Goal: Information Seeking & Learning: Learn about a topic

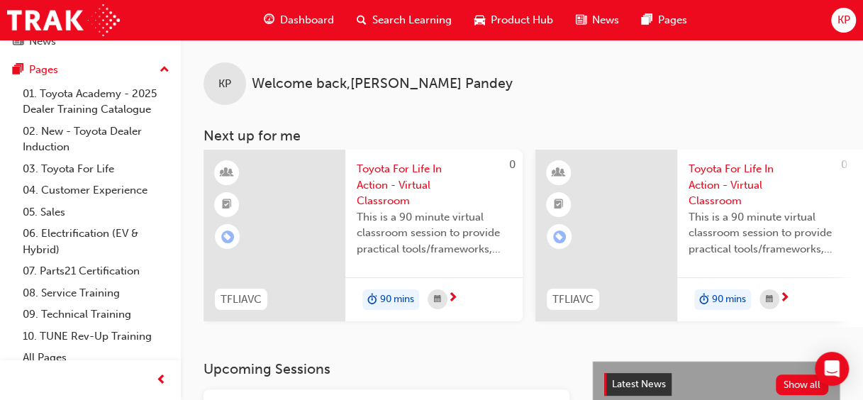
scroll to position [113, 0]
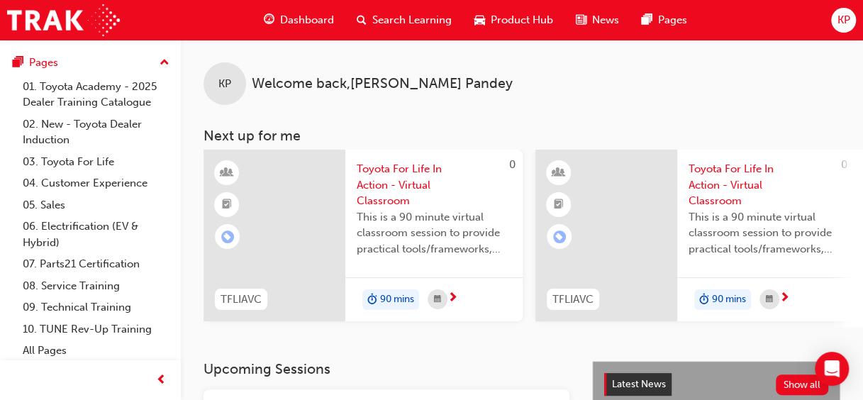
click at [182, 48] on div "KP Welcome back , [PERSON_NAME]" at bounding box center [522, 72] width 682 height 65
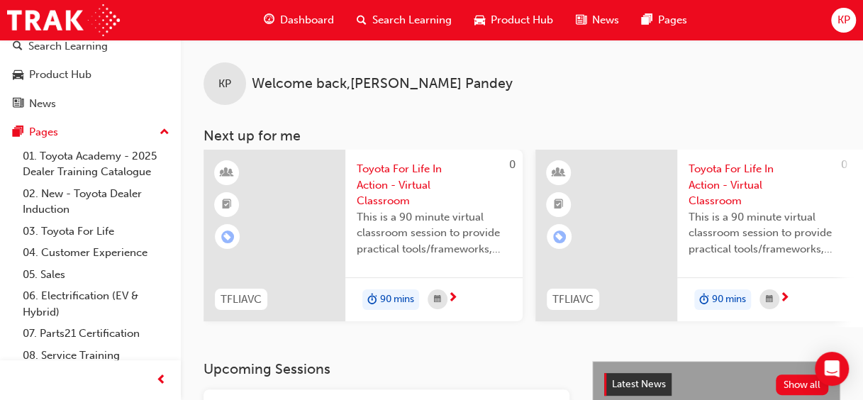
scroll to position [57, 0]
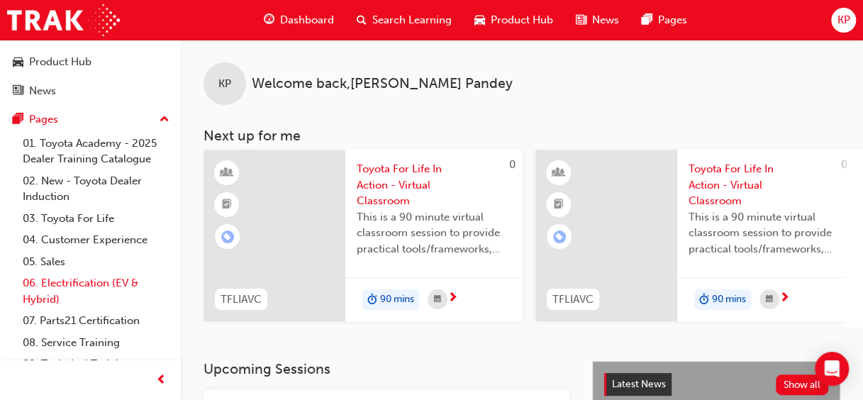
click at [99, 285] on link "06. Electrification (EV & Hybrid)" at bounding box center [96, 291] width 158 height 38
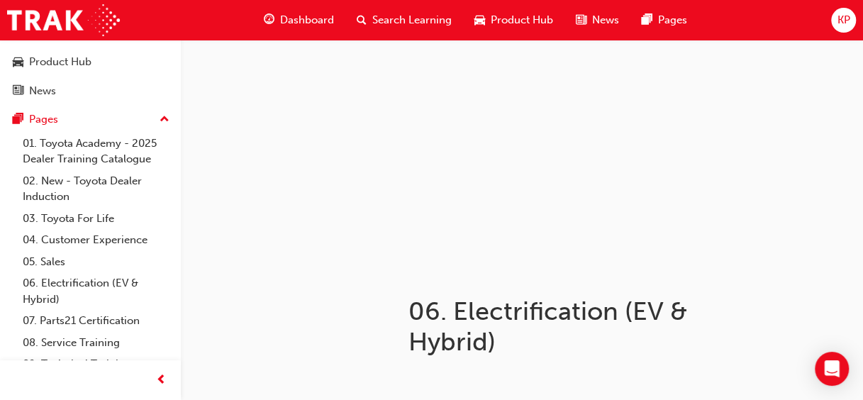
click at [633, 389] on p "﻿" at bounding box center [625, 383] width 432 height 17
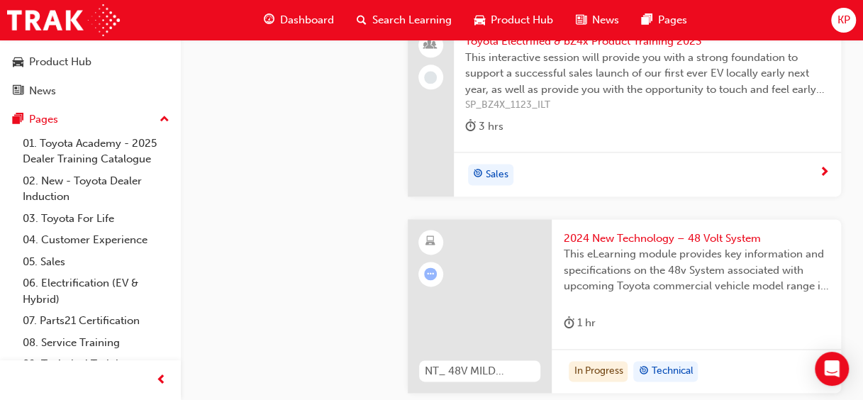
scroll to position [860, 0]
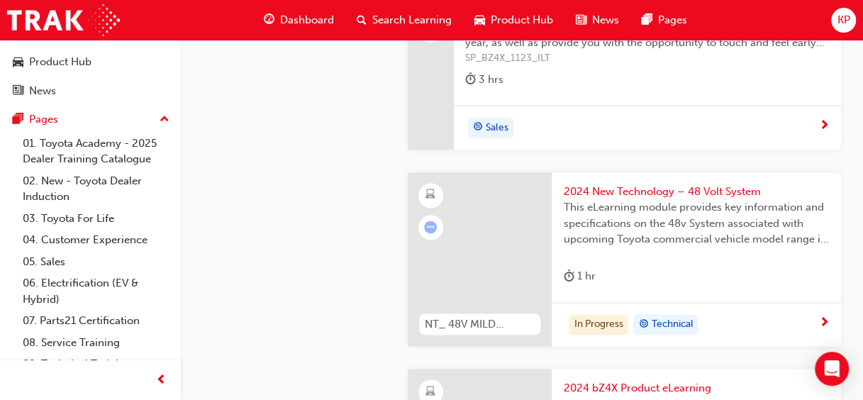
click at [471, 248] on div at bounding box center [480, 259] width 145 height 175
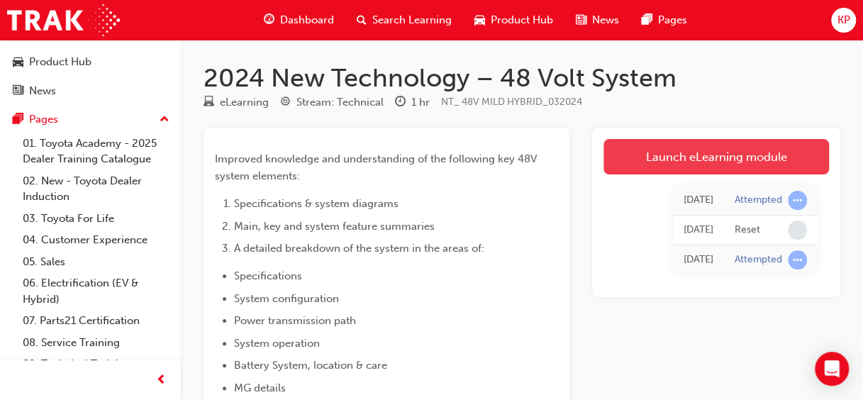
click at [716, 163] on link "Launch eLearning module" at bounding box center [717, 156] width 226 height 35
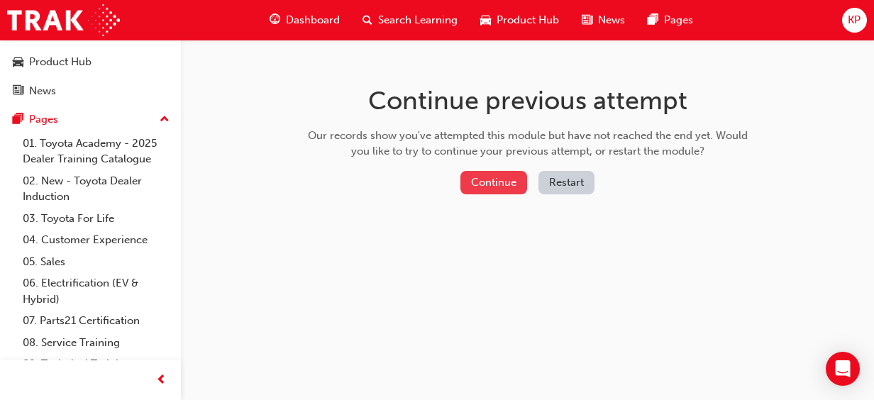
click at [505, 180] on button "Continue" at bounding box center [493, 182] width 67 height 23
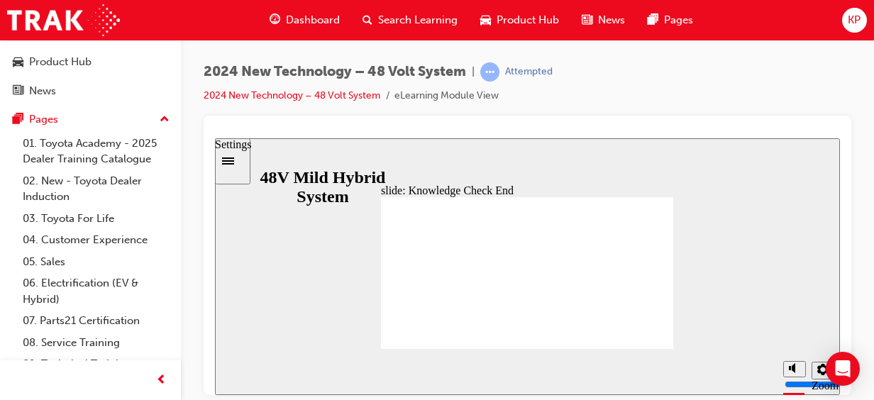
drag, startPoint x: 692, startPoint y: 356, endPoint x: 904, endPoint y: 364, distance: 212.2
click at [840, 364] on html "​You got 8 out of 15 questions correct​ slide: Knowledge Check End Review the i…" at bounding box center [527, 266] width 625 height 257
click at [836, 367] on icon "Open Intercom Messenger" at bounding box center [843, 369] width 18 height 18
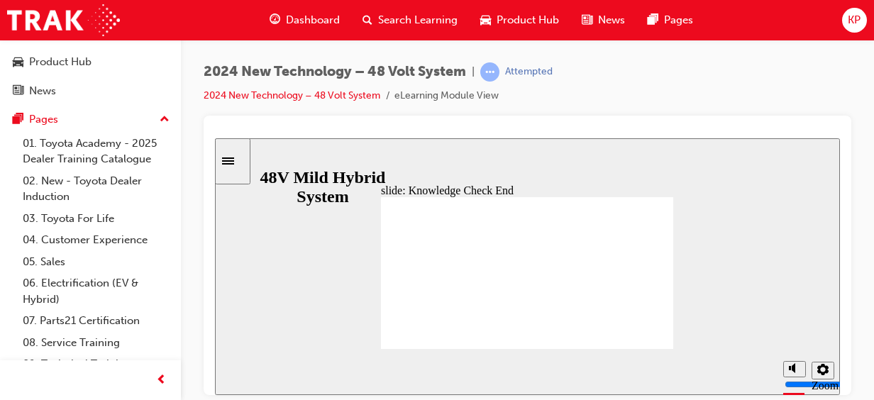
click at [334, 162] on div "slide: Knowledge Check End Review the identified sections of this module again,…" at bounding box center [527, 266] width 625 height 257
click at [344, 96] on link "2024 New Technology – 48 Volt System" at bounding box center [292, 95] width 177 height 12
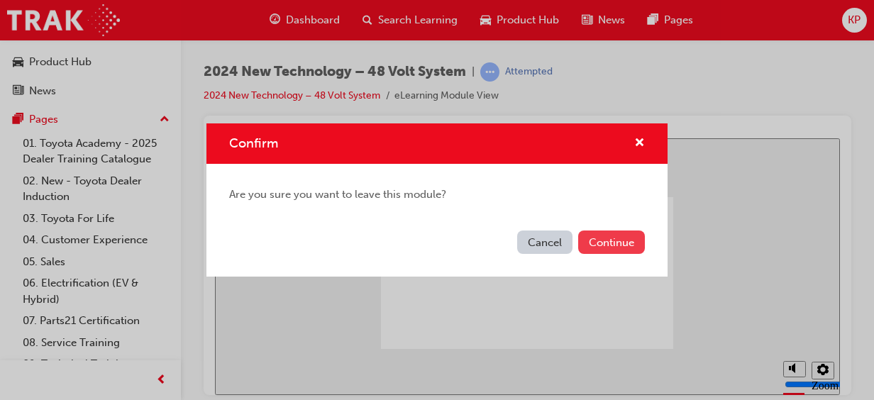
click at [639, 236] on button "Continue" at bounding box center [611, 242] width 67 height 23
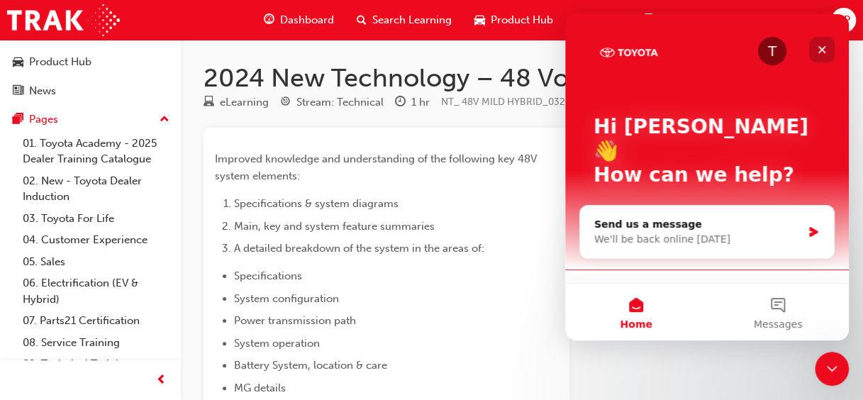
click at [818, 48] on icon "Close" at bounding box center [821, 49] width 11 height 11
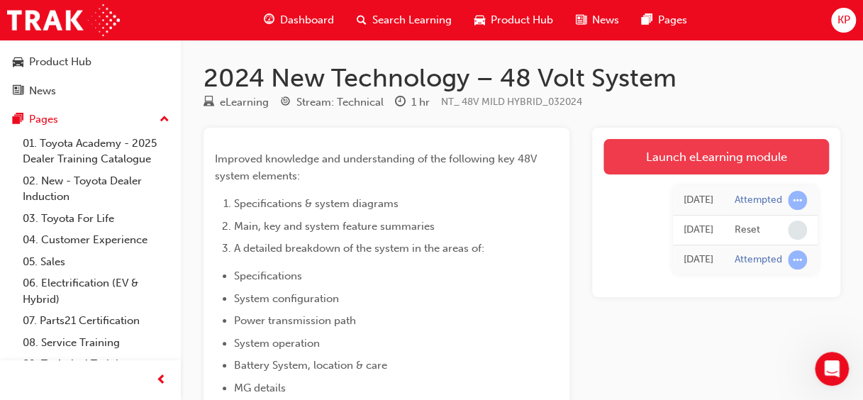
click at [719, 156] on link "Launch eLearning module" at bounding box center [717, 156] width 226 height 35
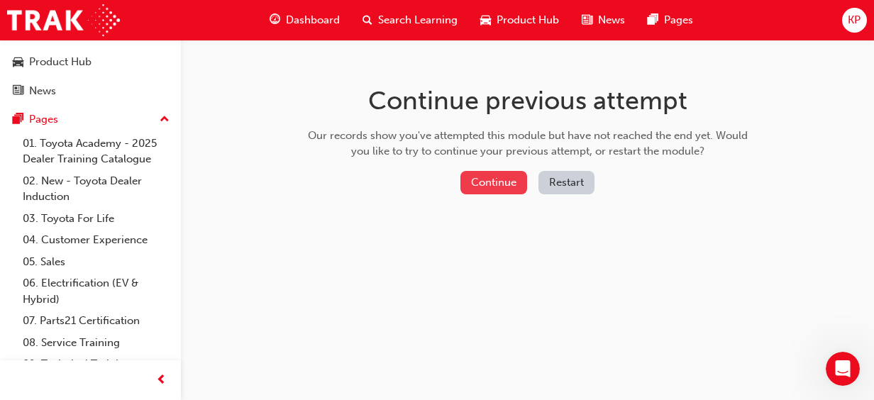
click at [501, 186] on button "Continue" at bounding box center [493, 182] width 67 height 23
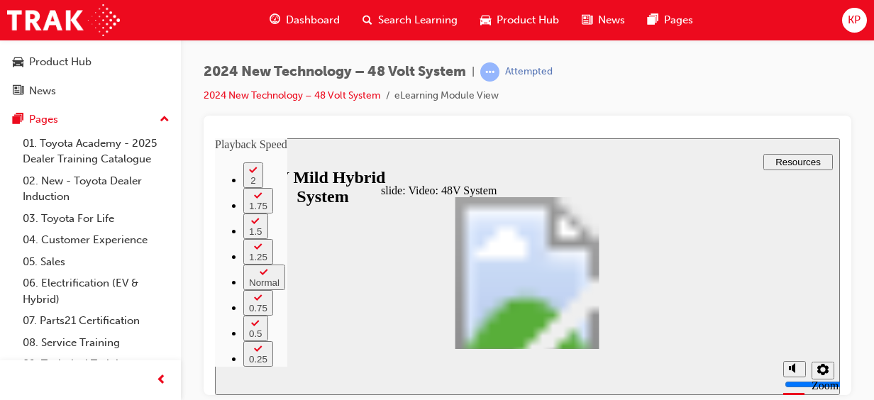
click at [280, 97] on link "2024 New Technology – 48 Volt System" at bounding box center [292, 95] width 177 height 12
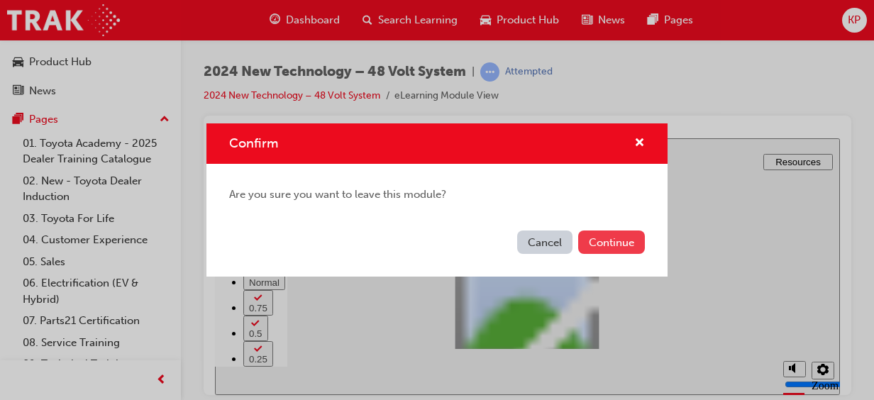
click at [620, 236] on button "Continue" at bounding box center [611, 242] width 67 height 23
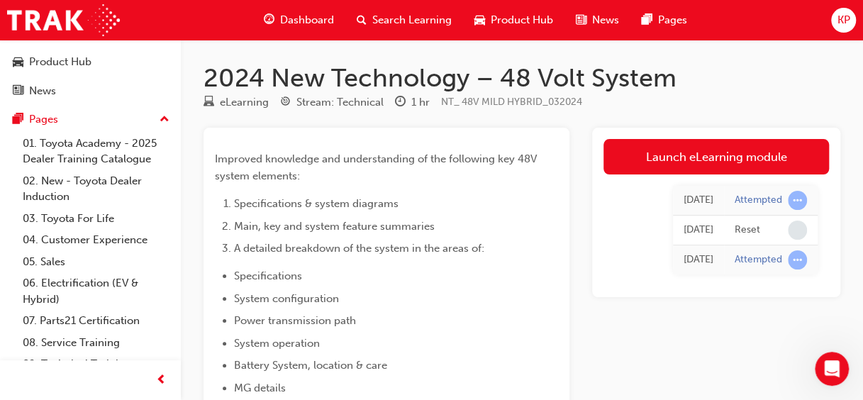
click at [730, 233] on td "Reset" at bounding box center [771, 231] width 94 height 30
click at [287, 16] on span "Dashboard" at bounding box center [307, 20] width 54 height 16
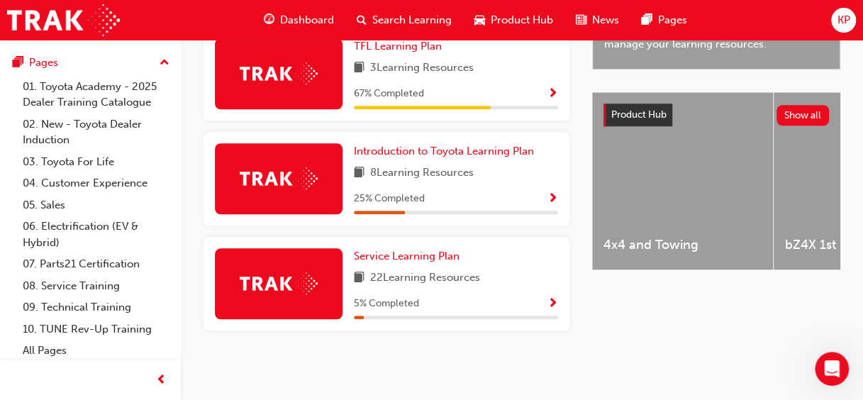
scroll to position [115, 0]
